Goal: Task Accomplishment & Management: Manage account settings

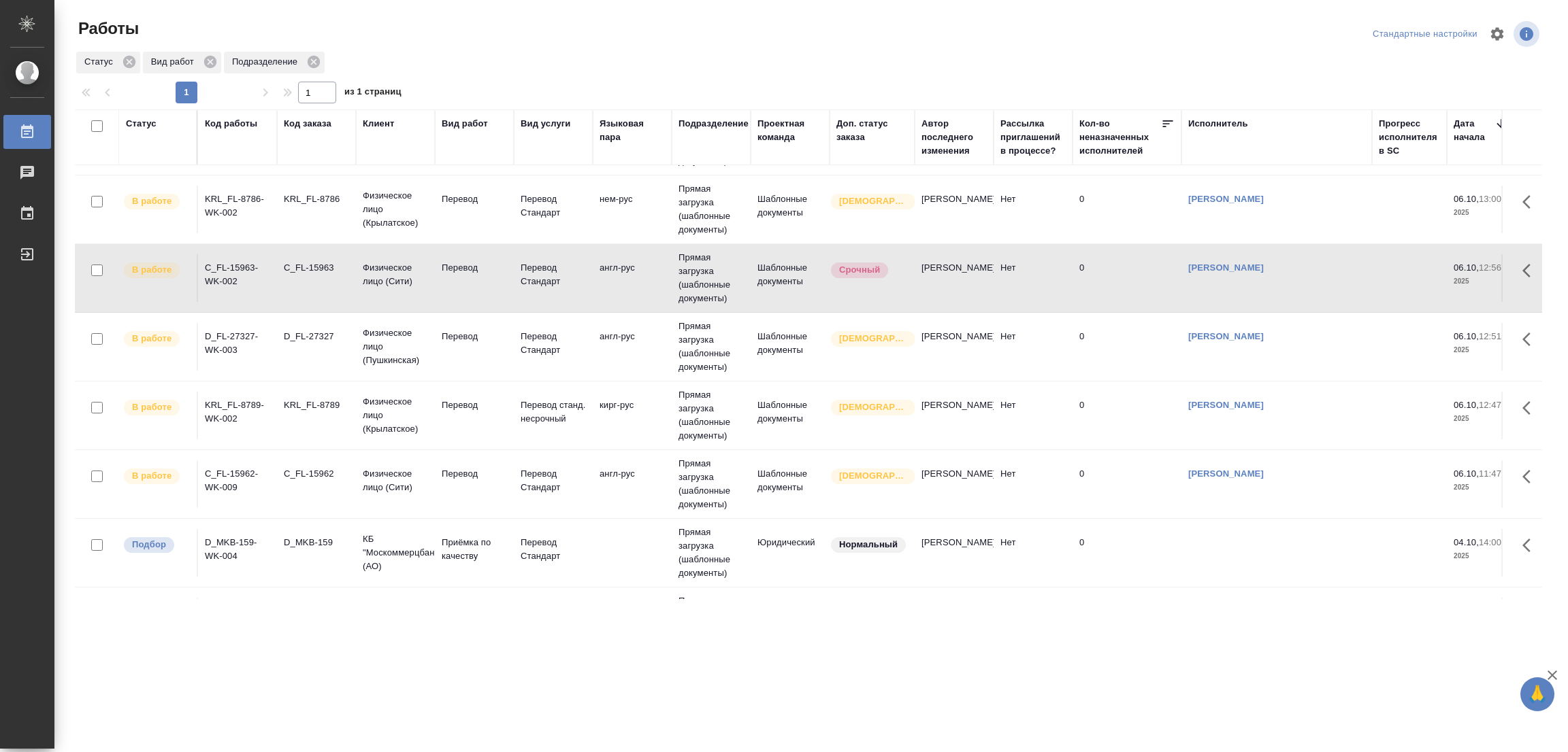
scroll to position [624, 0]
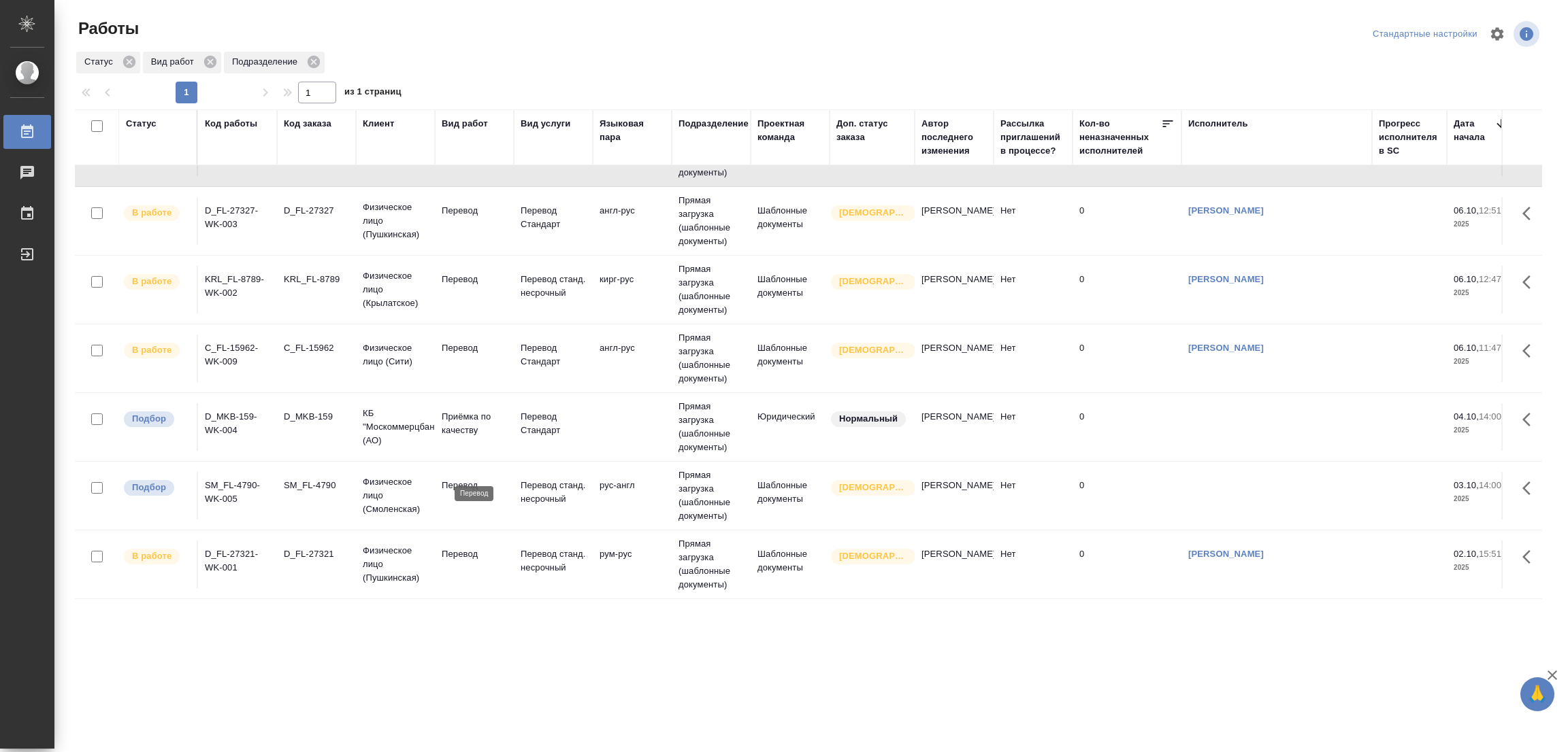
click at [447, 479] on p "Перевод" at bounding box center [474, 486] width 65 height 14
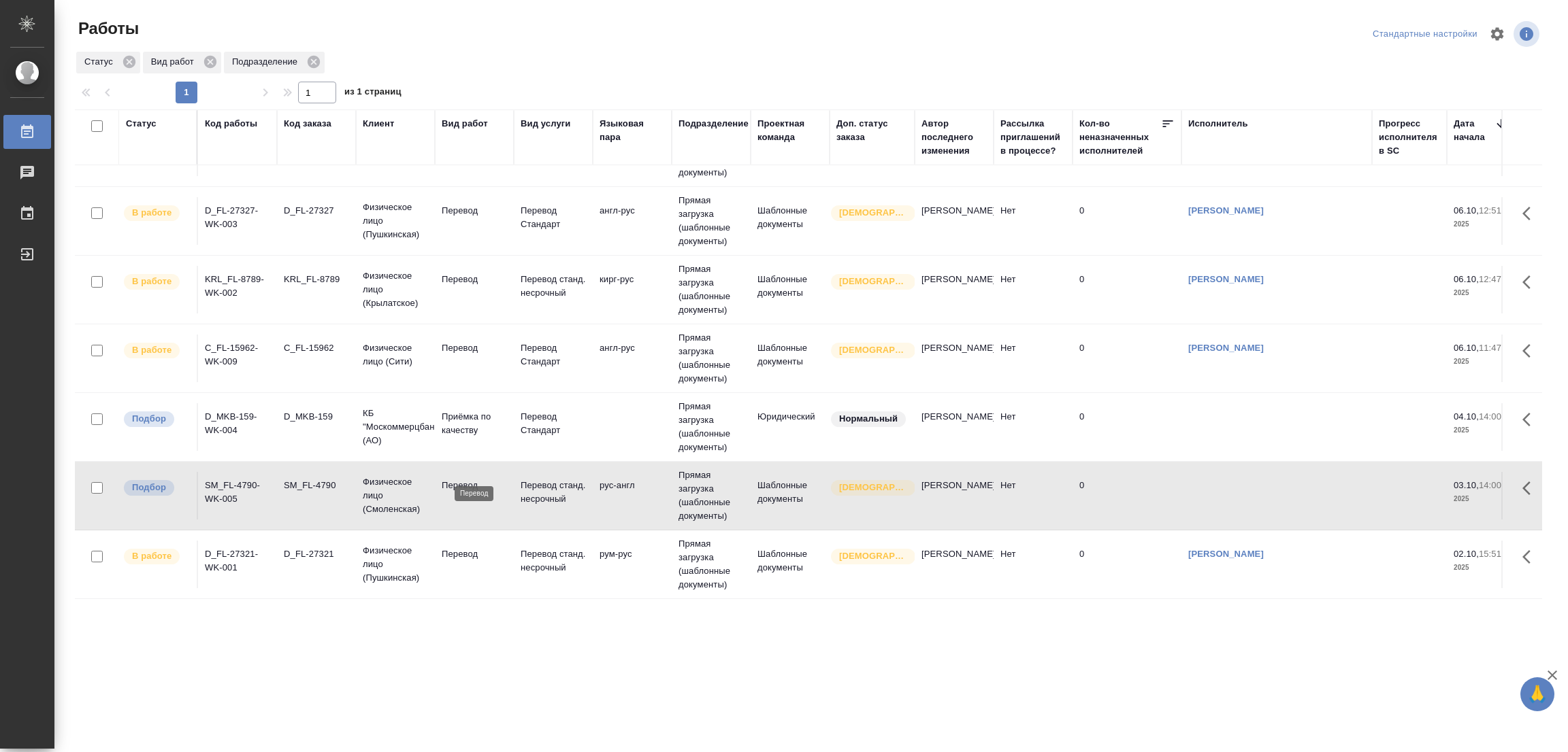
click at [454, 479] on p "Перевод" at bounding box center [474, 486] width 65 height 14
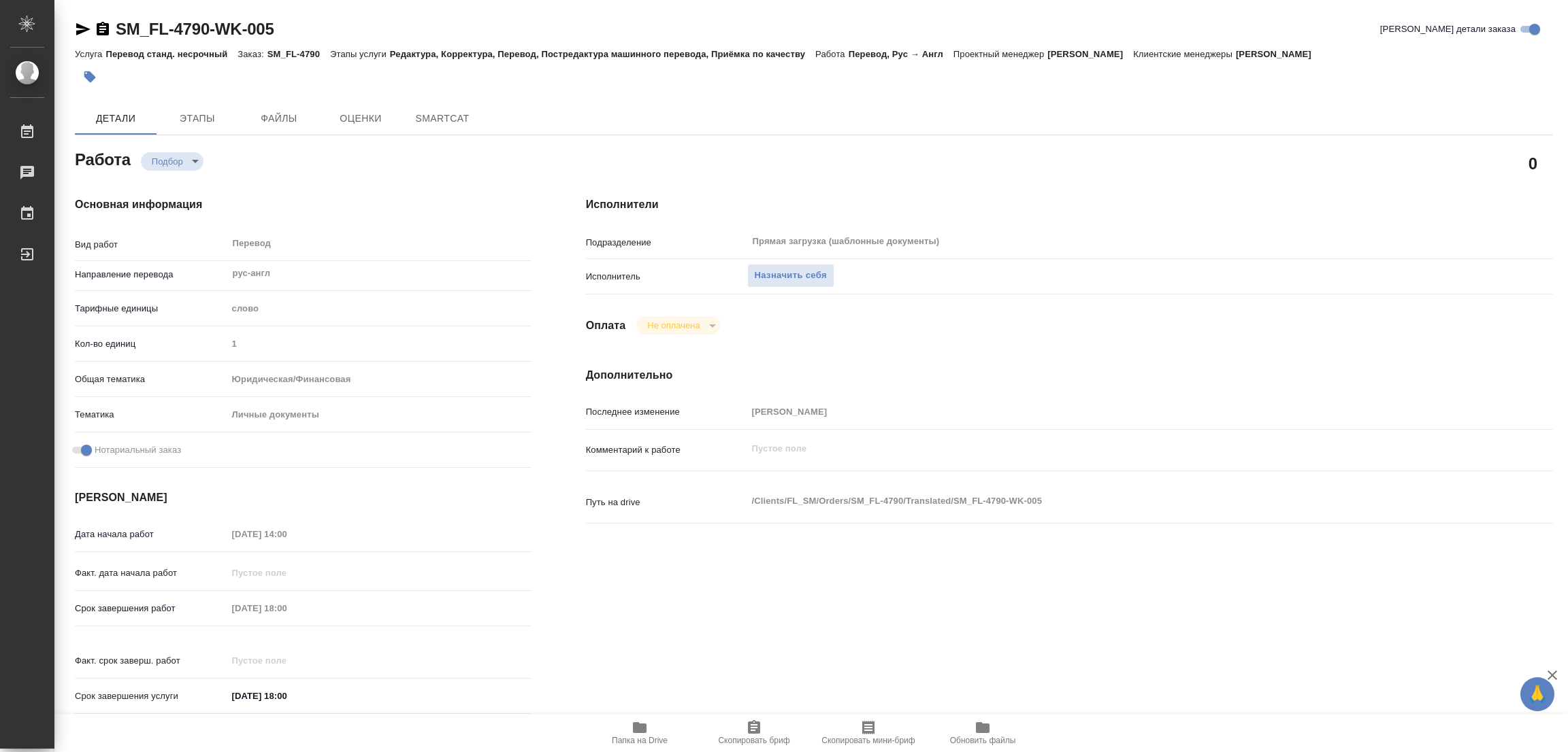
type textarea "x"
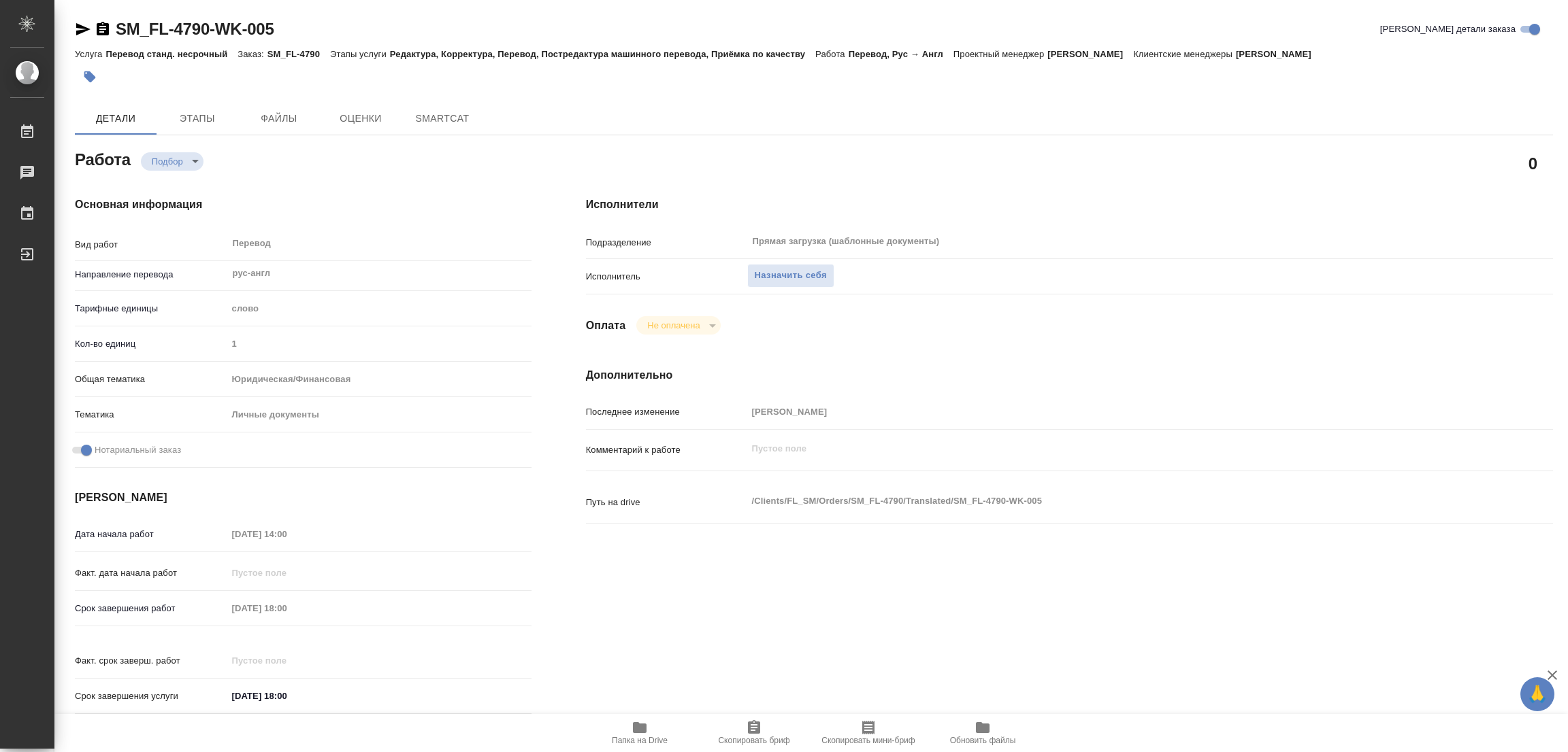
type textarea "x"
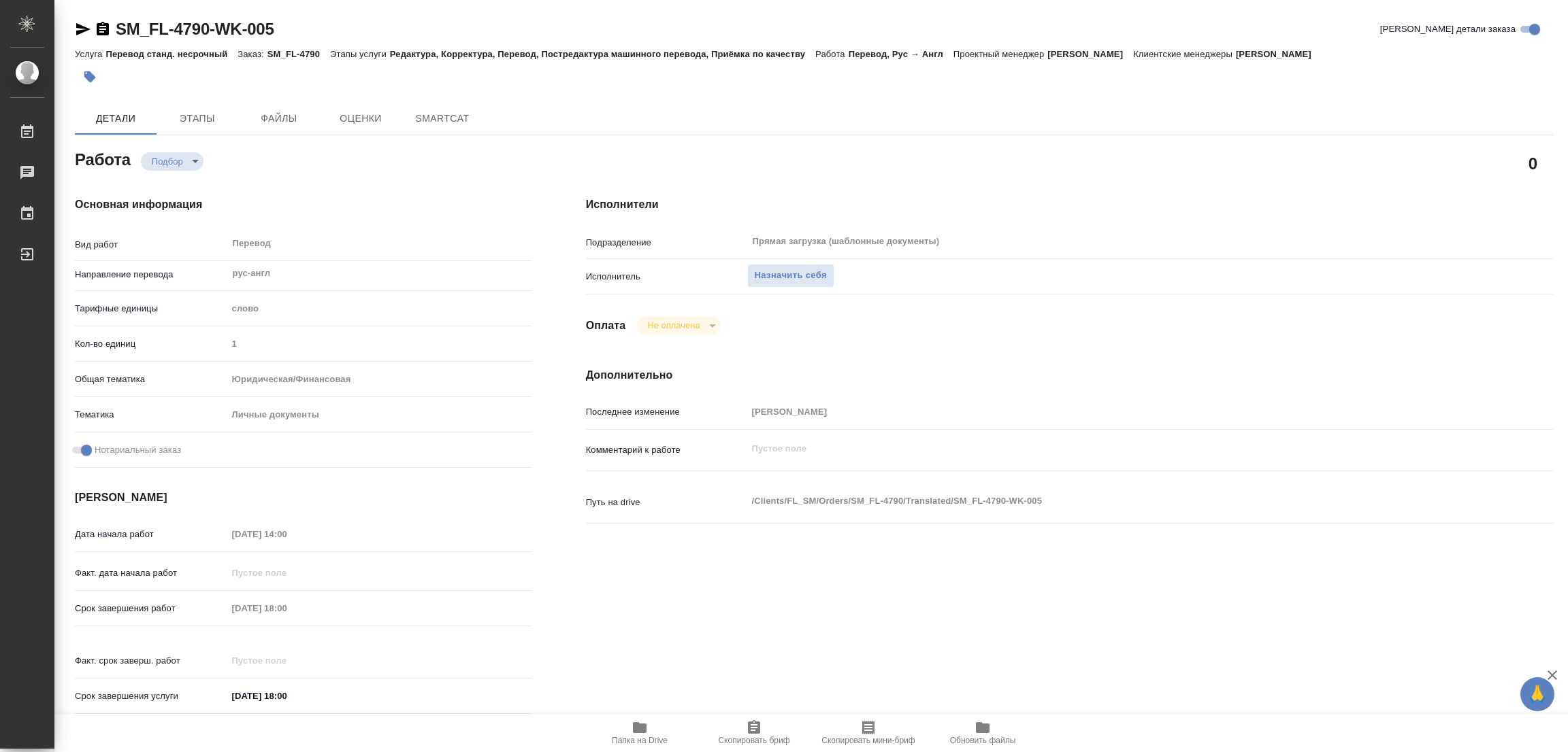
type textarea "x"
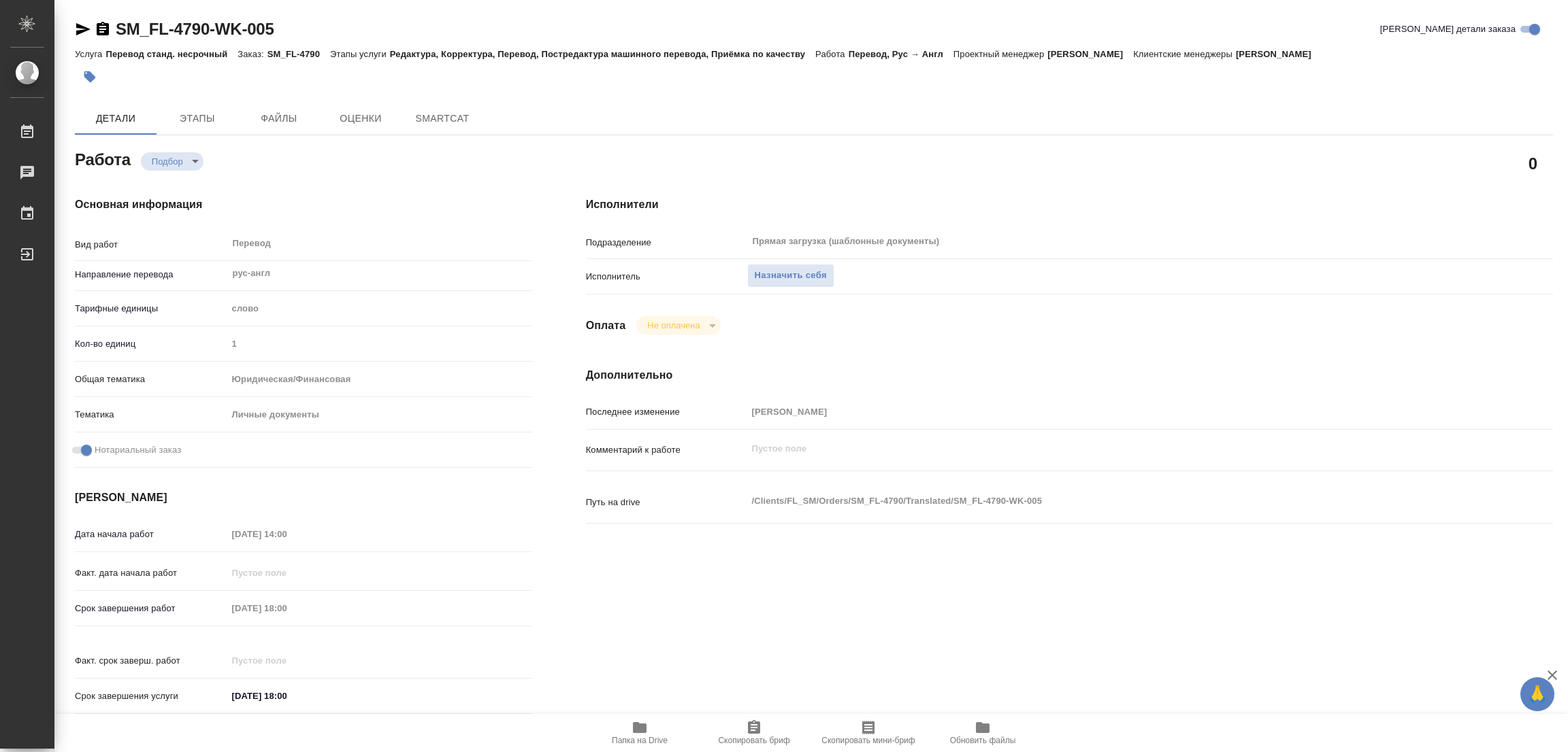
type textarea "x"
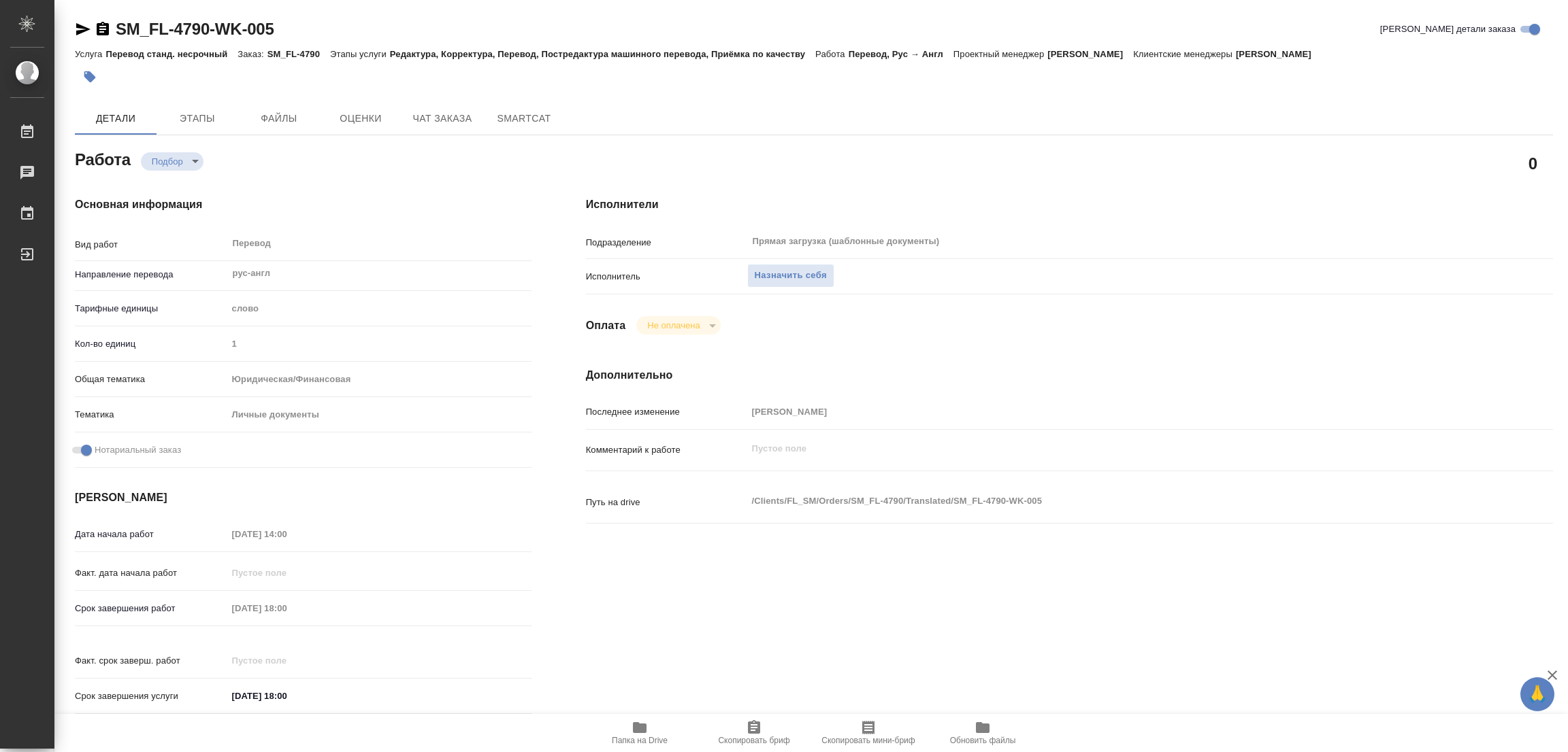
type textarea "x"
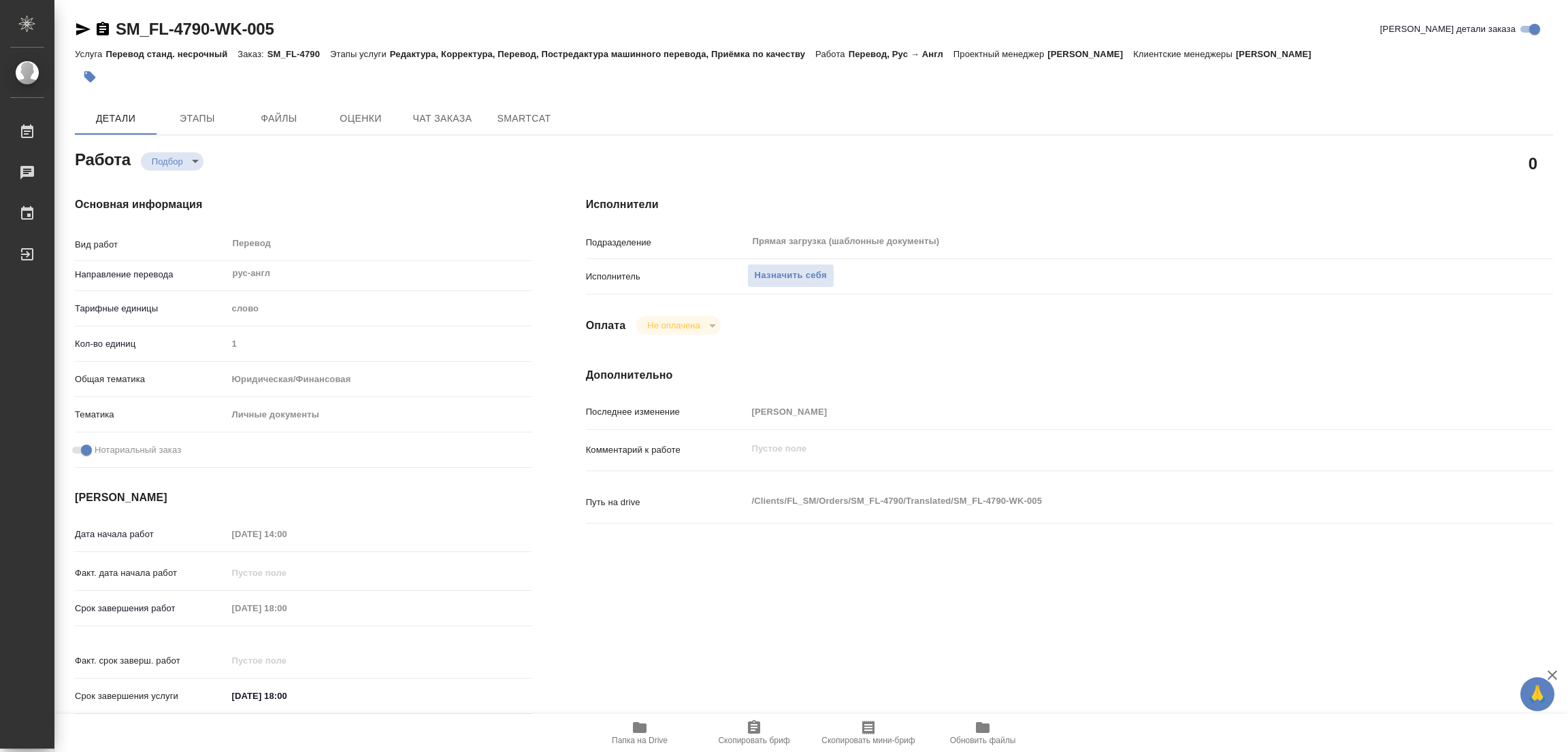
type textarea "x"
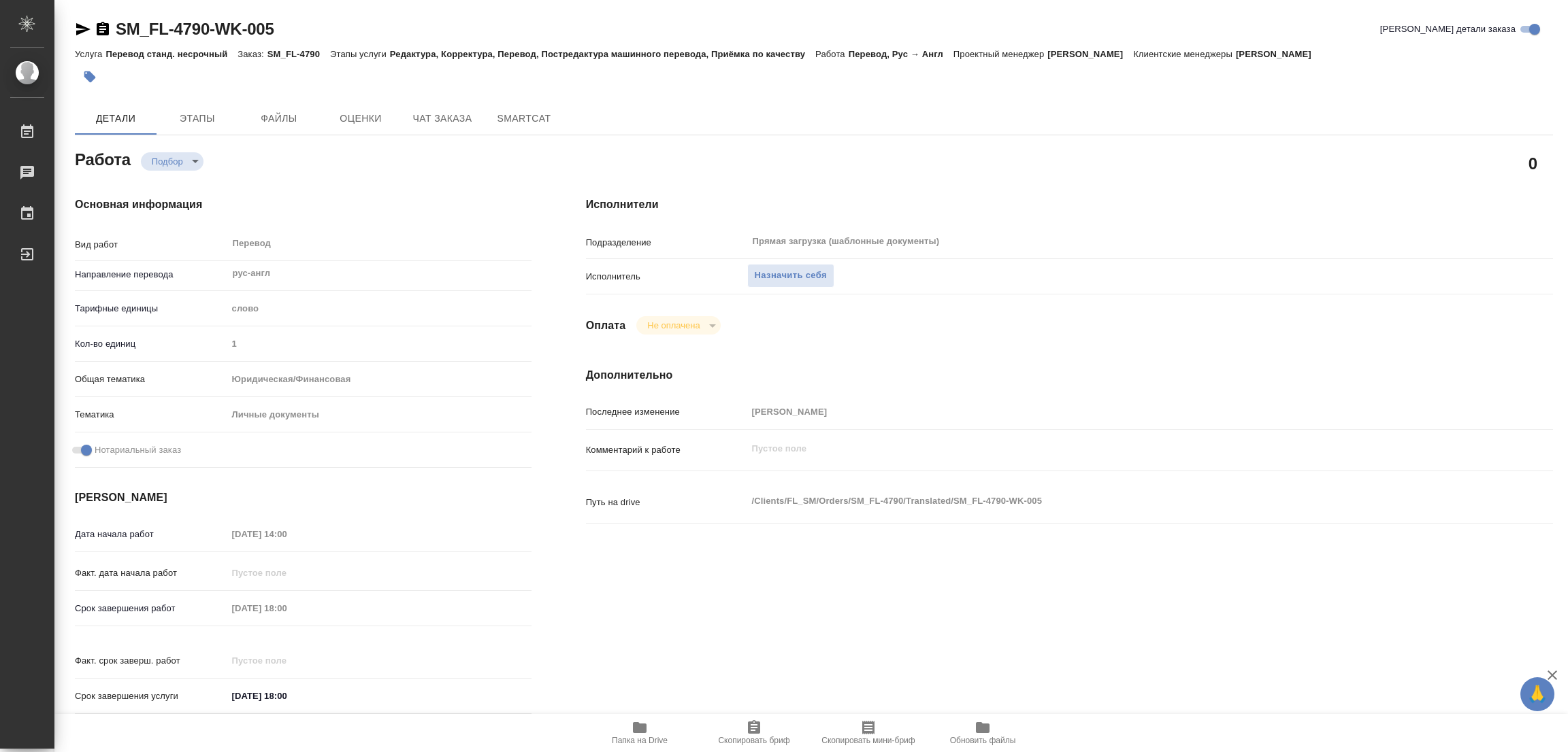
type textarea "x"
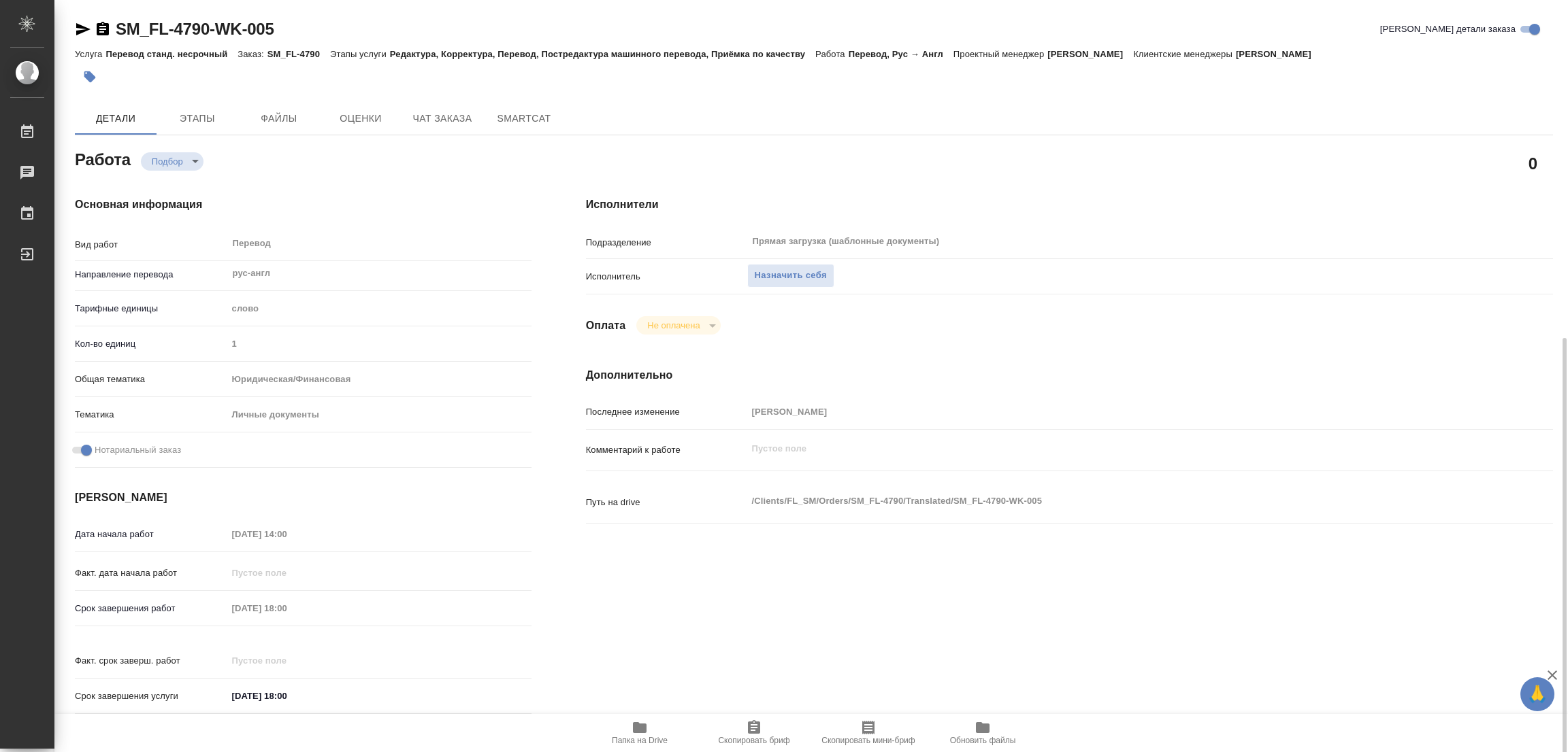
scroll to position [204, 0]
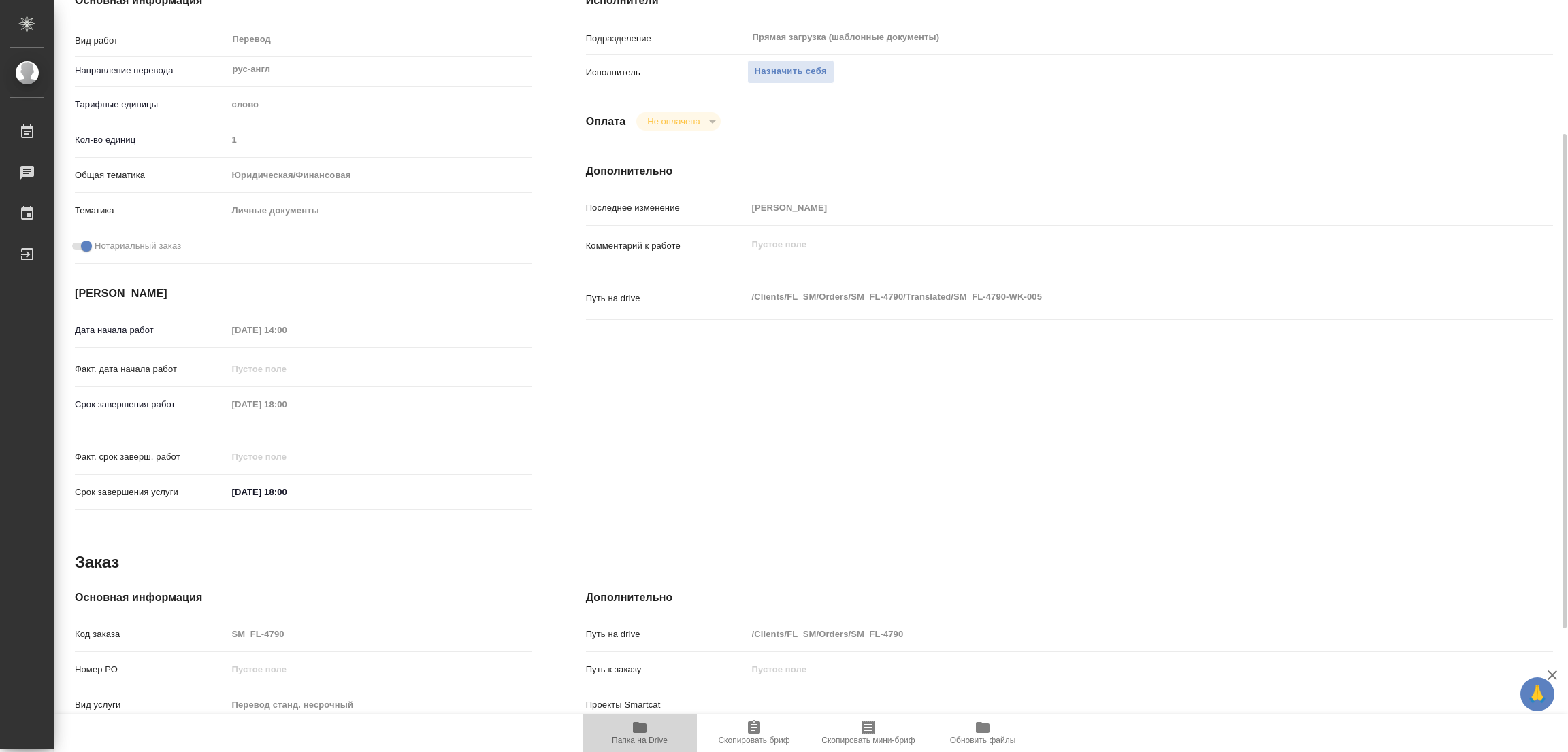
click at [644, 727] on icon "button" at bounding box center [640, 728] width 14 height 11
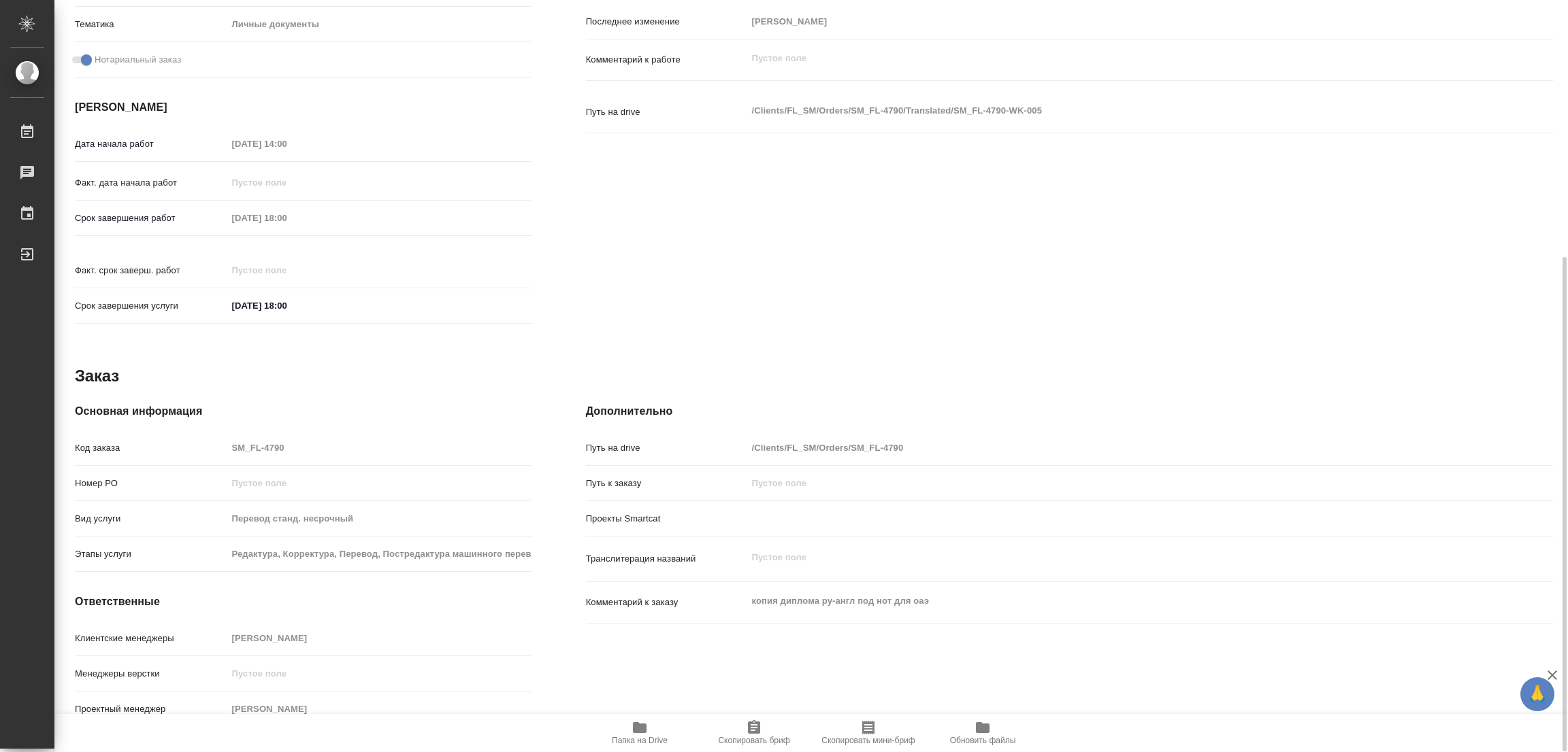
scroll to position [0, 0]
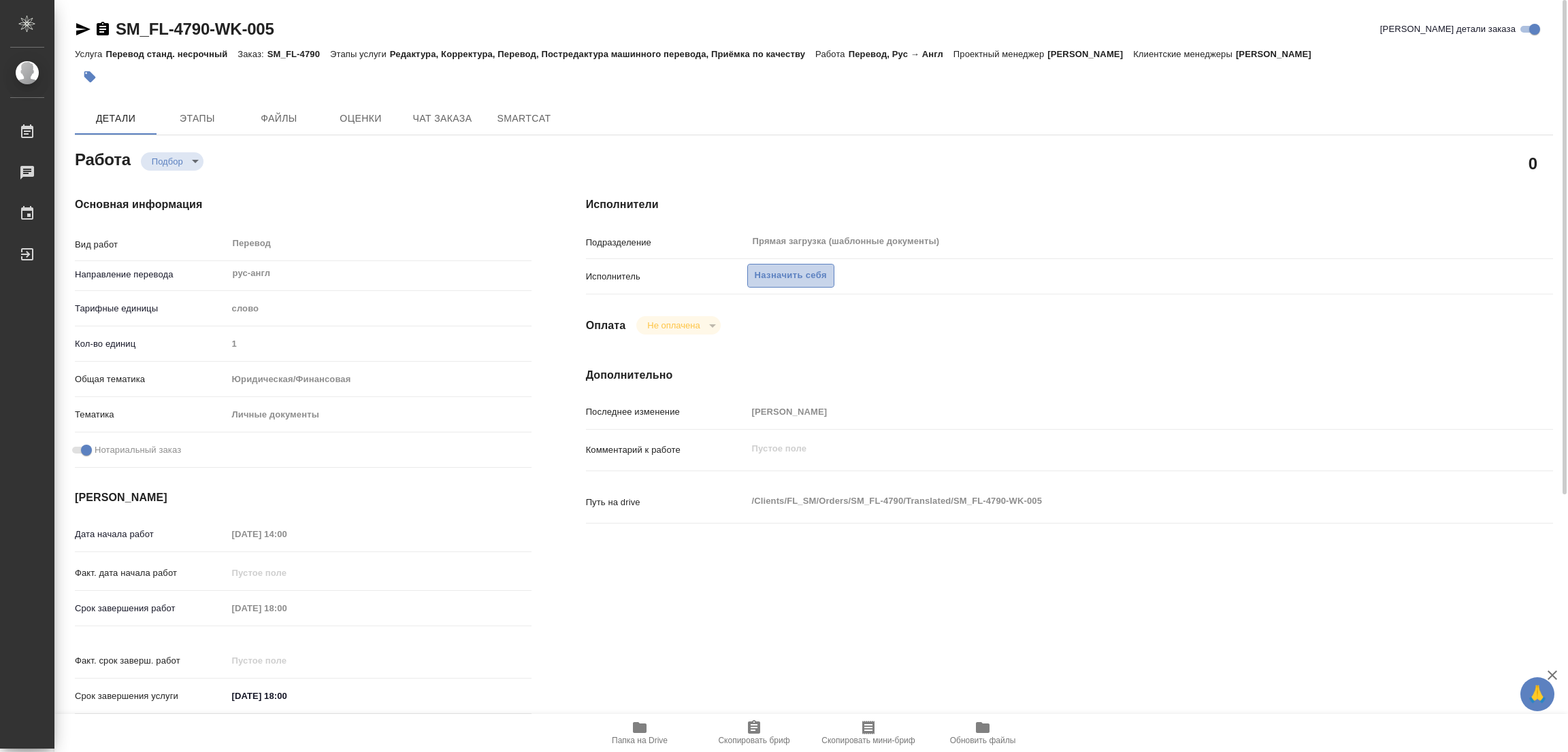
click at [775, 275] on span "Назначить себя" at bounding box center [790, 276] width 72 height 16
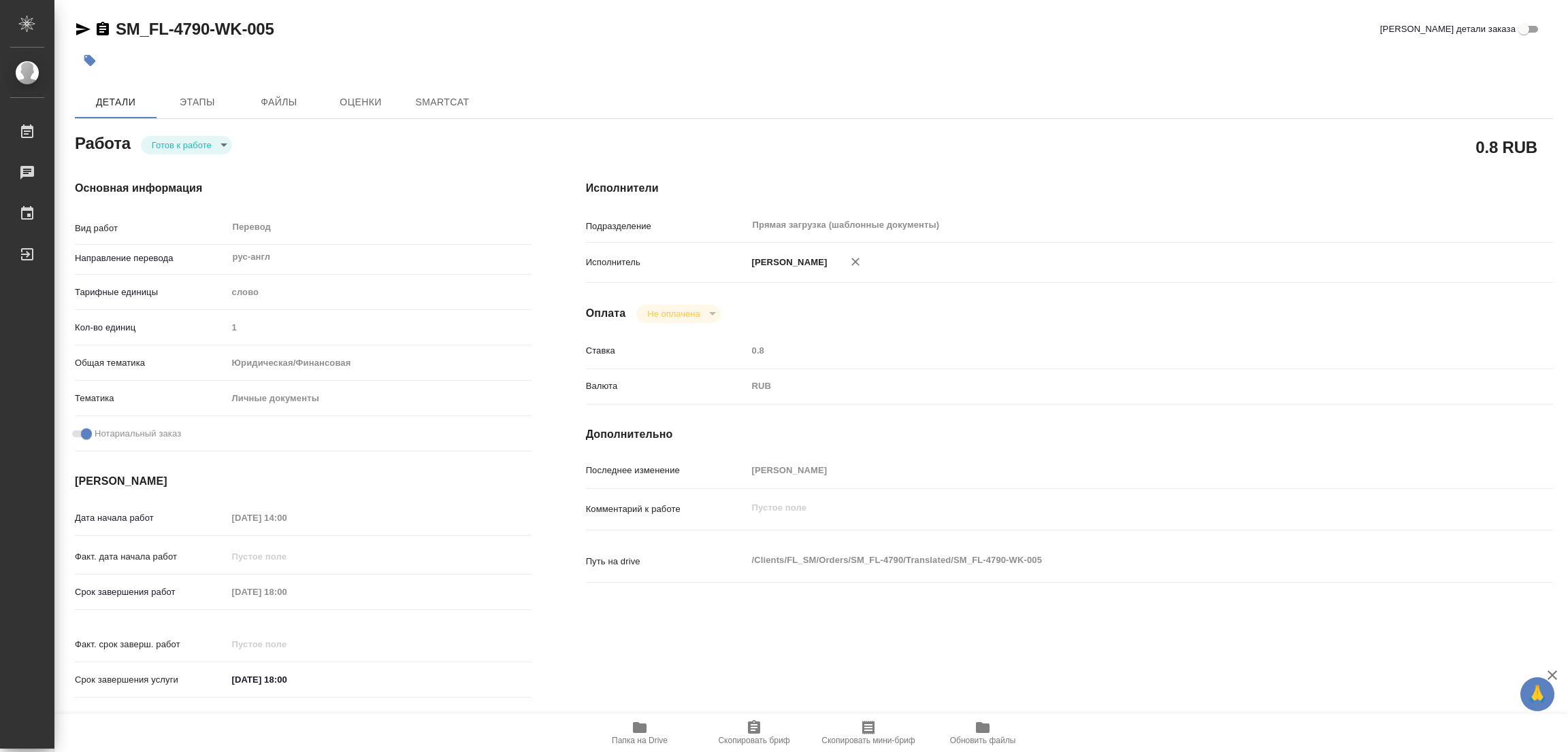
type textarea "x"
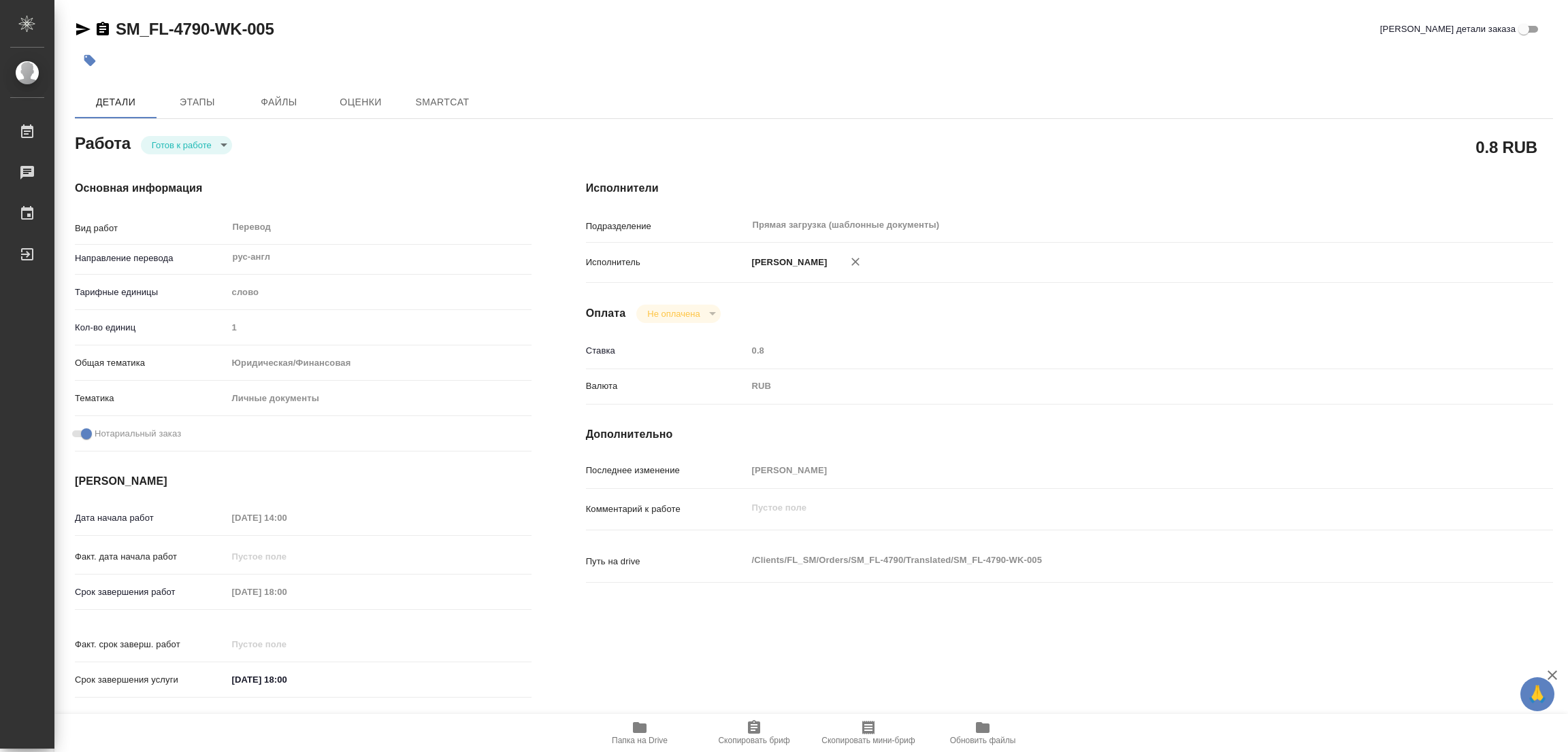
type textarea "x"
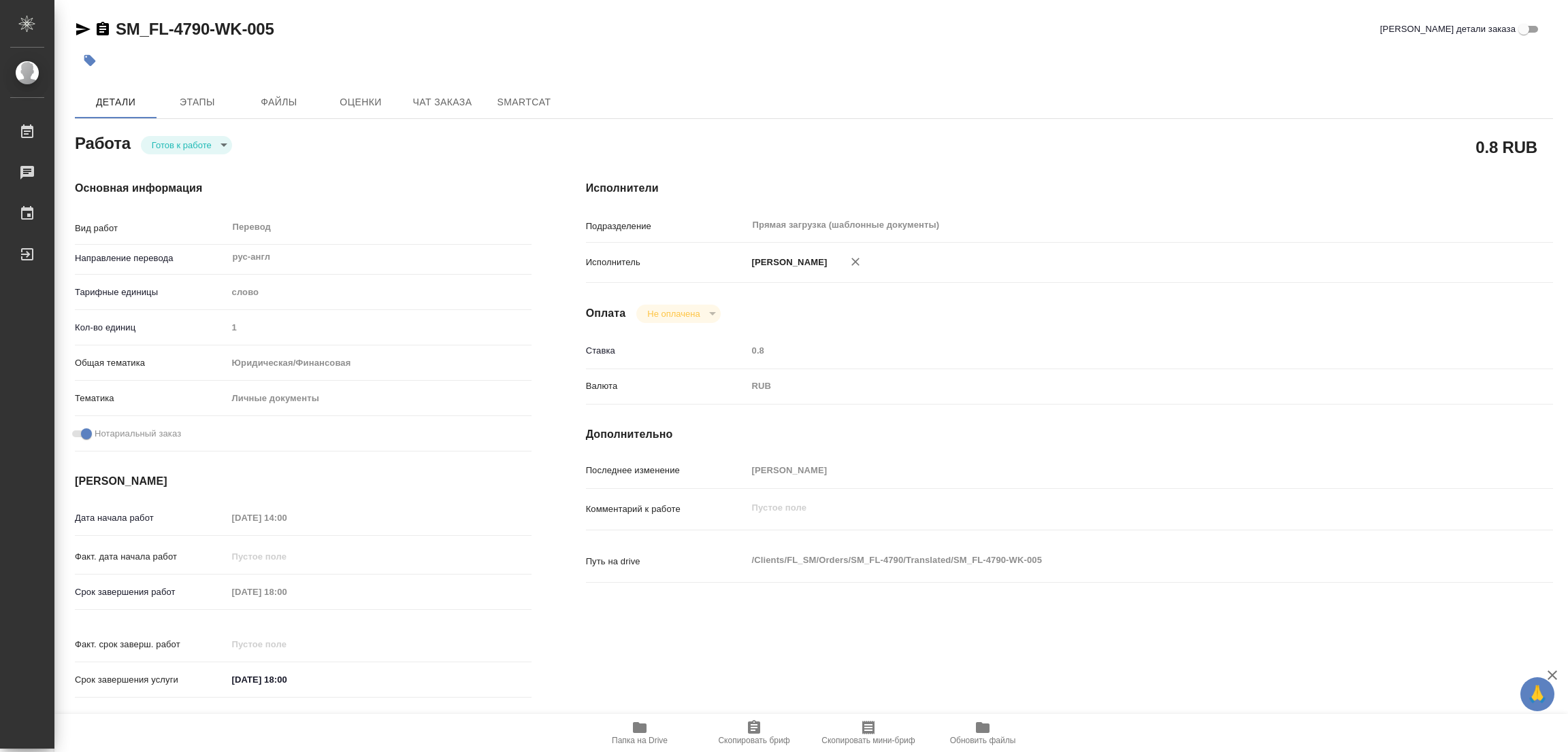
type textarea "x"
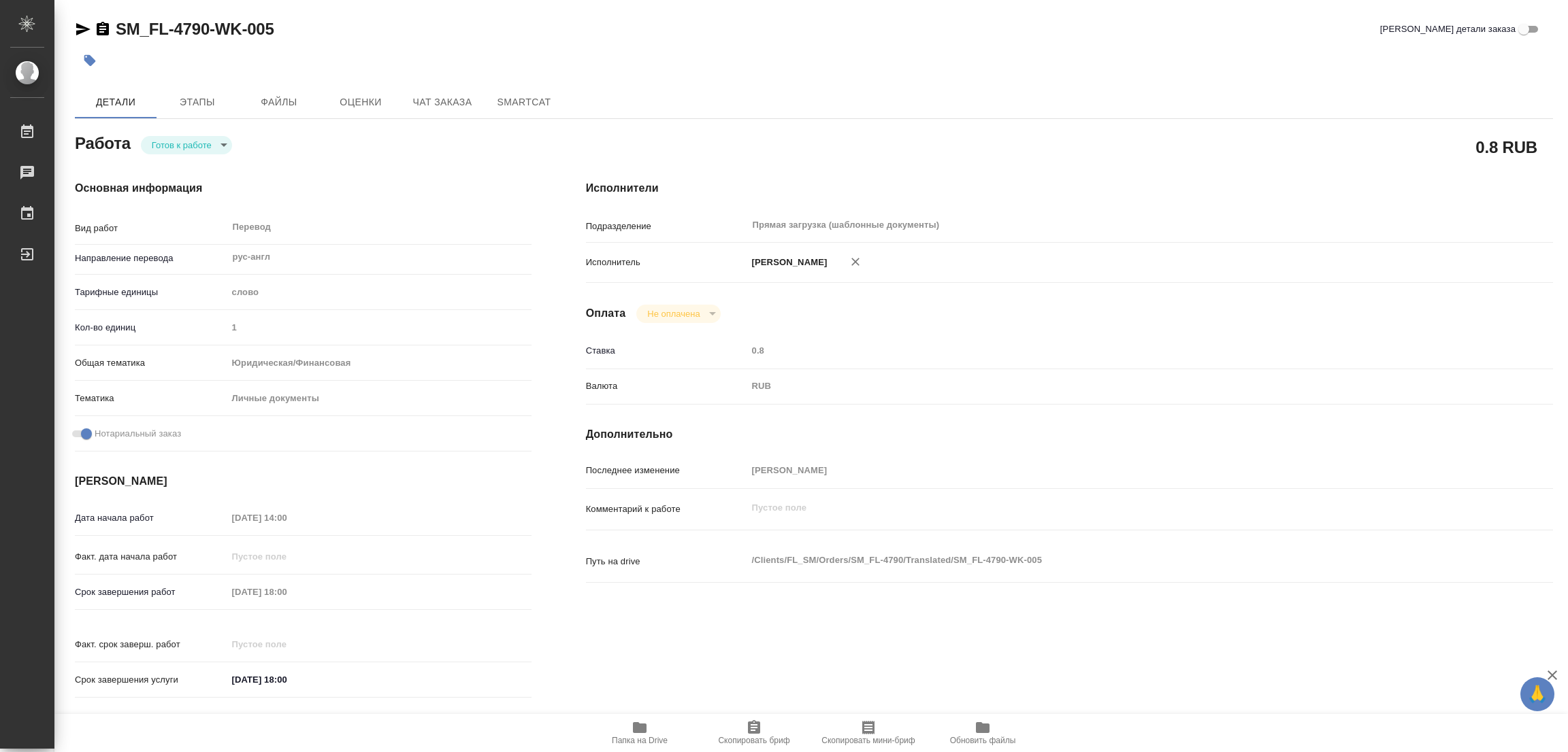
click at [176, 149] on body "🙏 .cls-1 fill:#fff; AWATERA Popova Galina Работы Чаты График Выйти SM_FL-4790-W…" at bounding box center [784, 376] width 1568 height 752
type textarea "x"
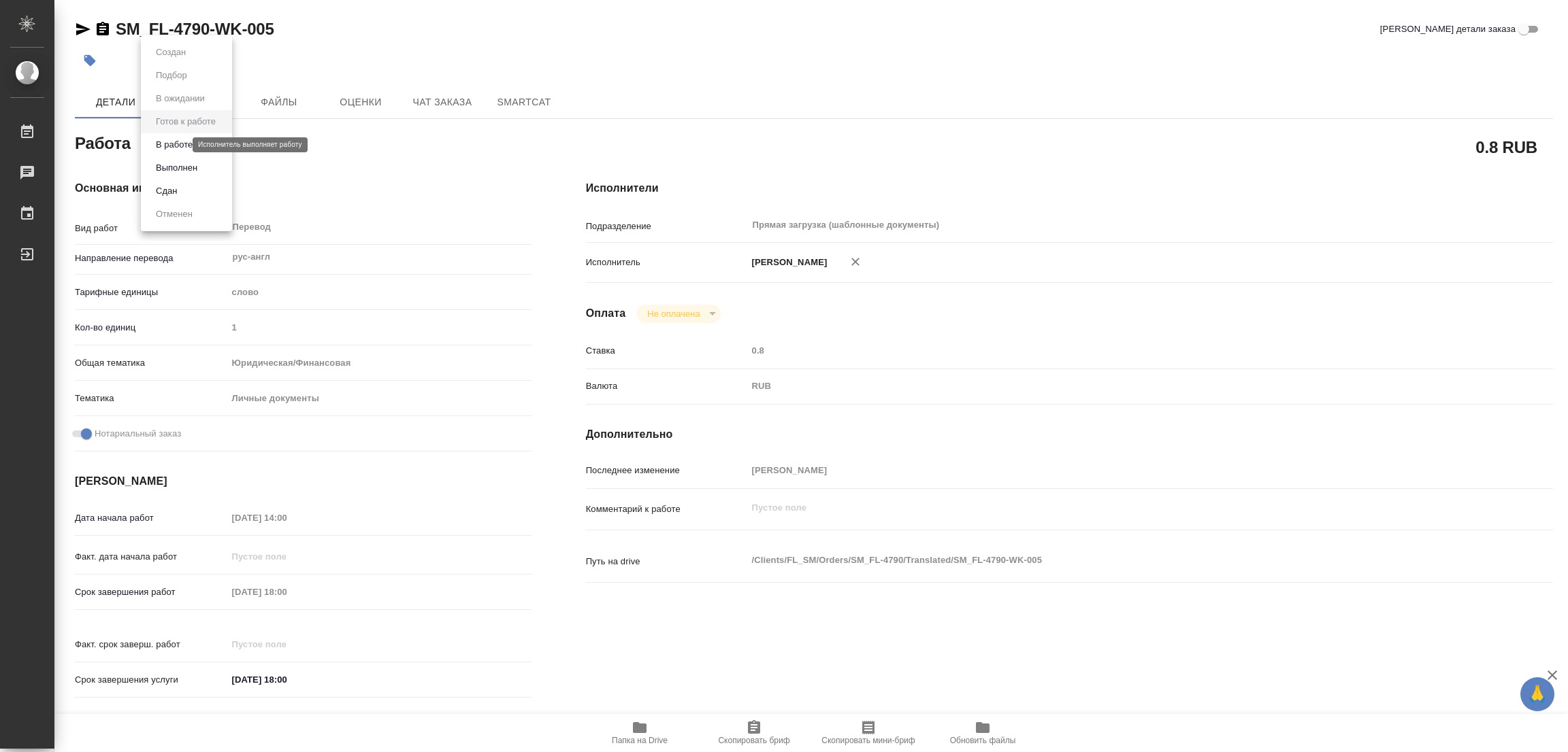
type textarea "x"
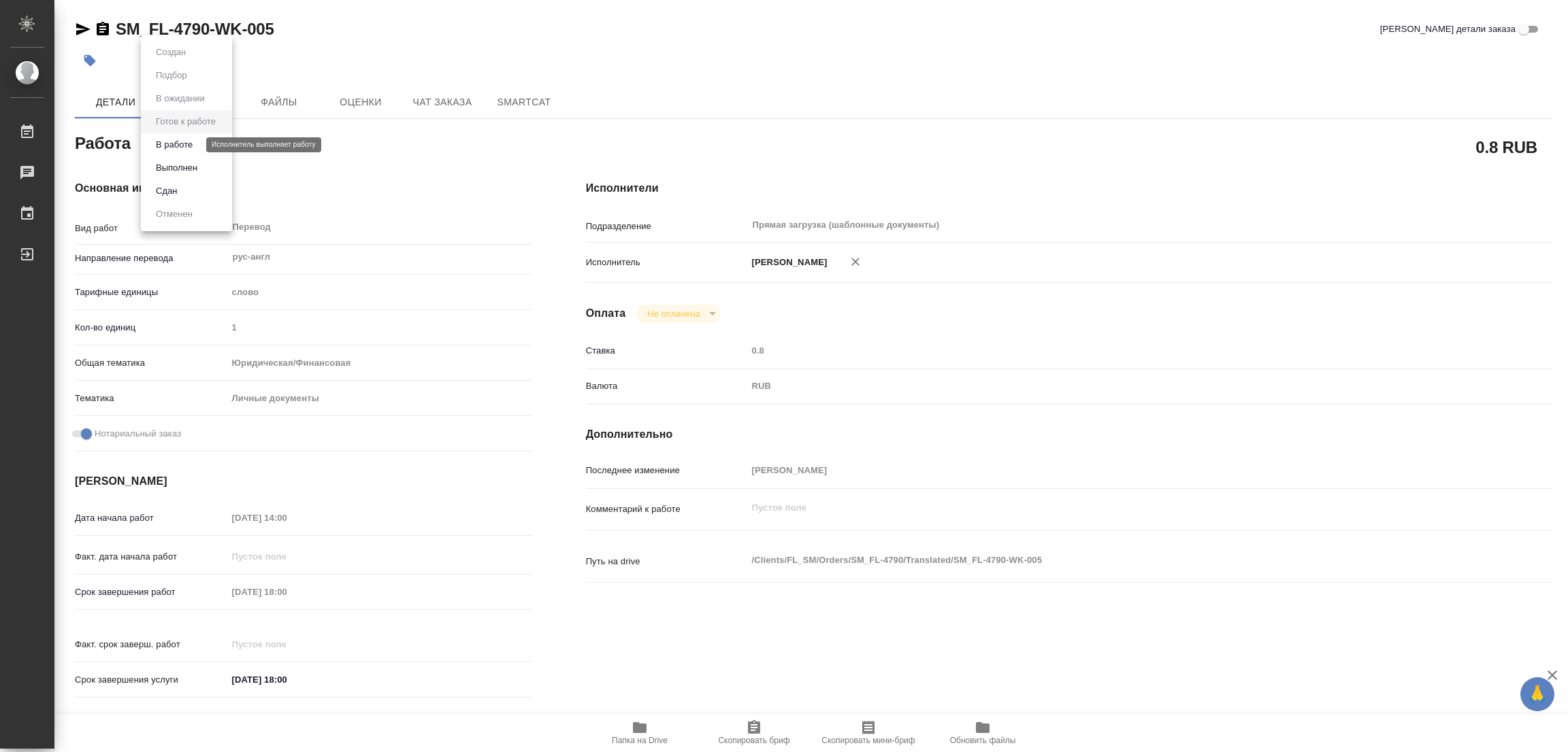
type textarea "x"
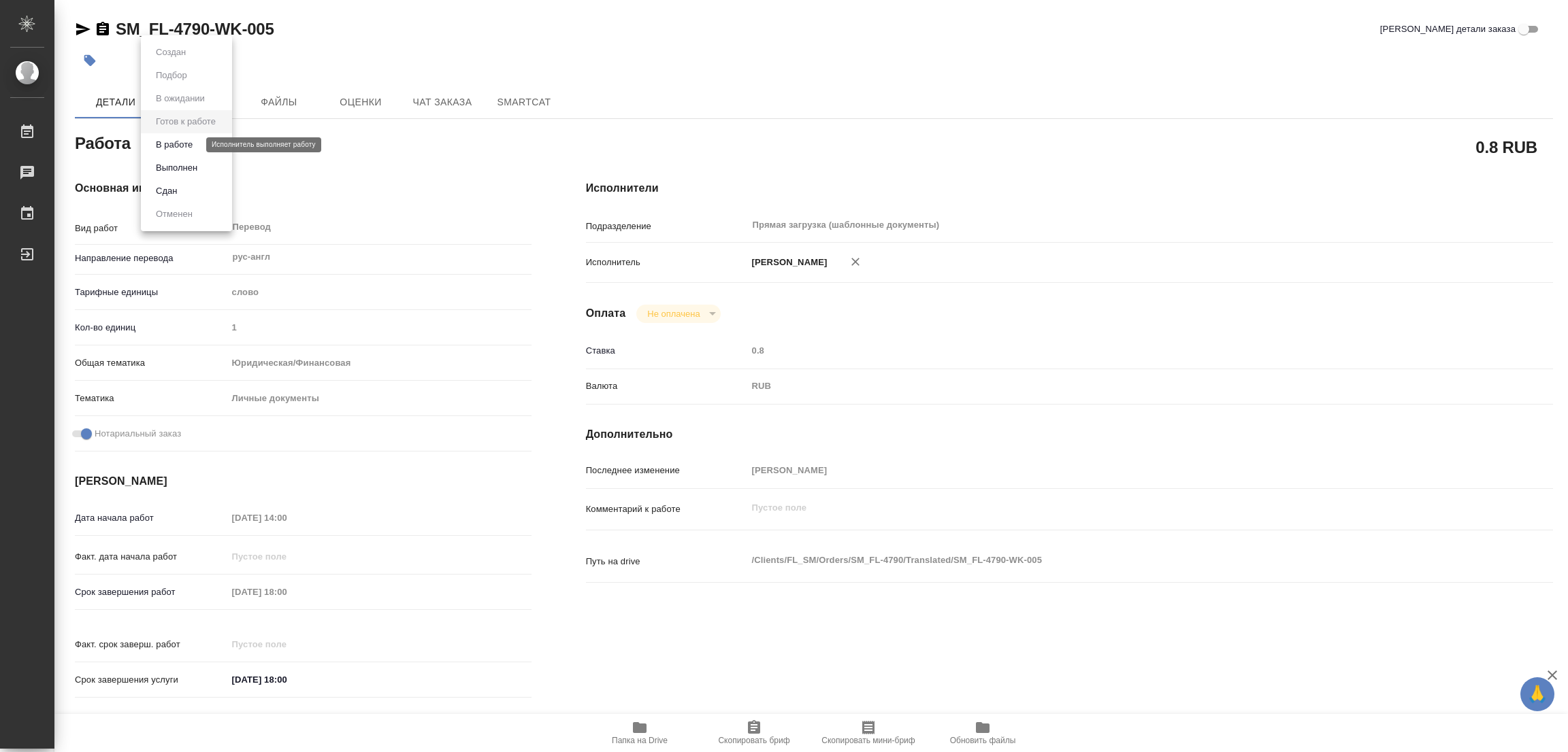
type textarea "x"
click at [176, 144] on button "В работе" at bounding box center [174, 145] width 45 height 15
type textarea "x"
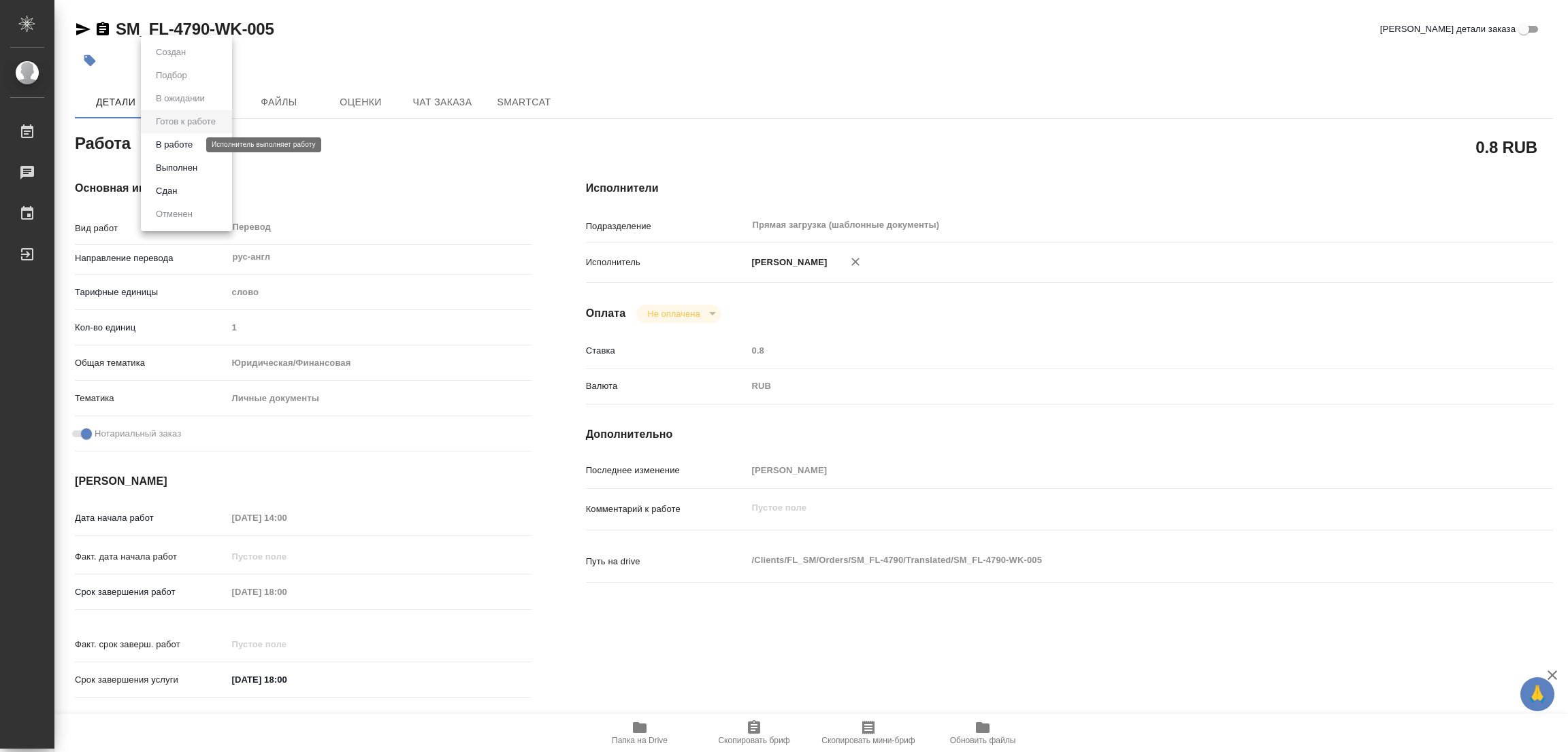
type textarea "x"
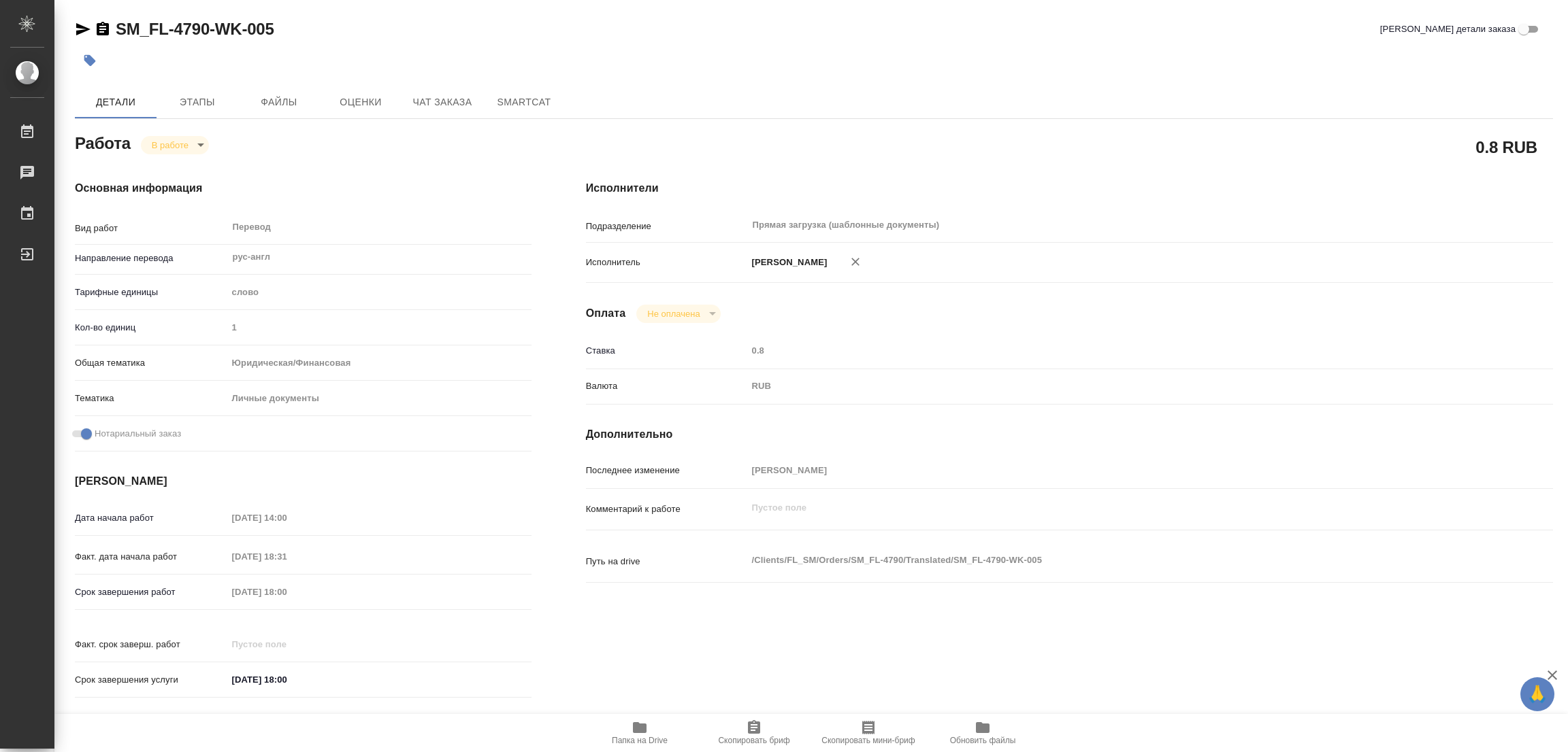
type textarea "x"
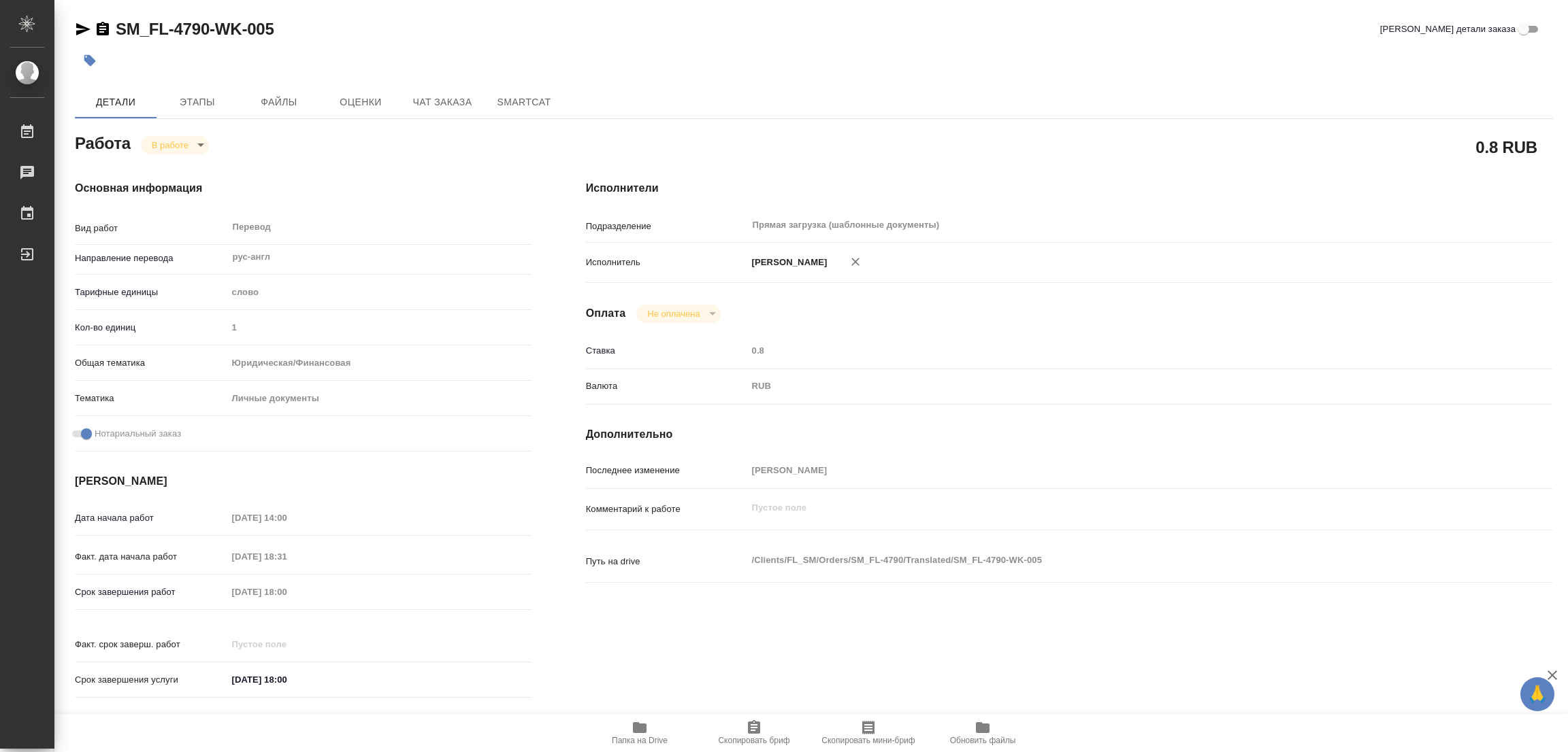
type textarea "x"
